Goal: Find specific page/section

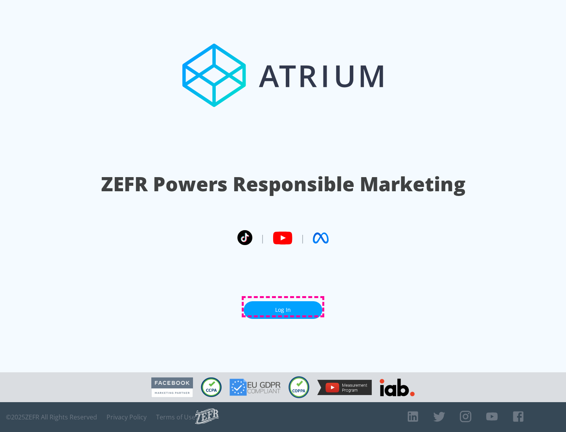
click at [283, 307] on link "Log In" at bounding box center [283, 311] width 79 height 18
